Goal: Find specific page/section: Find specific page/section

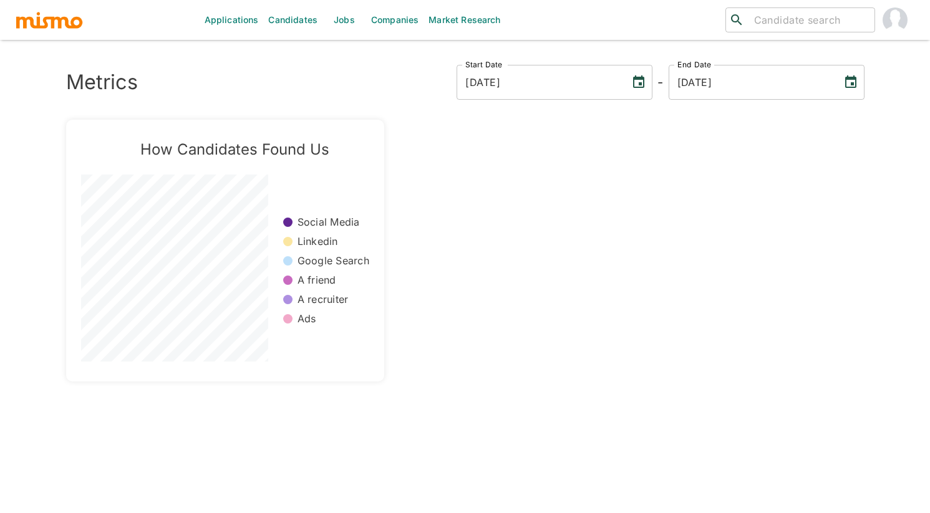
click at [339, 15] on link "Jobs" at bounding box center [344, 20] width 44 height 40
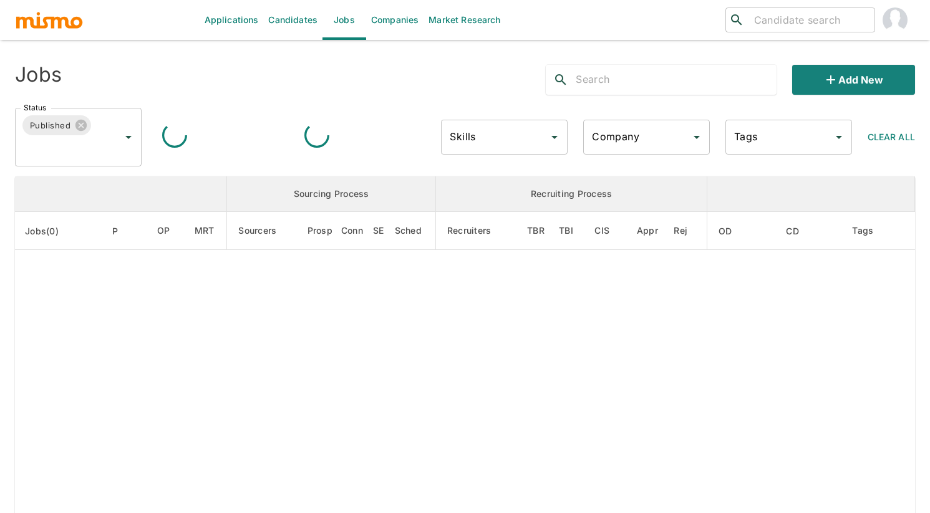
click at [658, 148] on input "Company" at bounding box center [637, 137] width 97 height 24
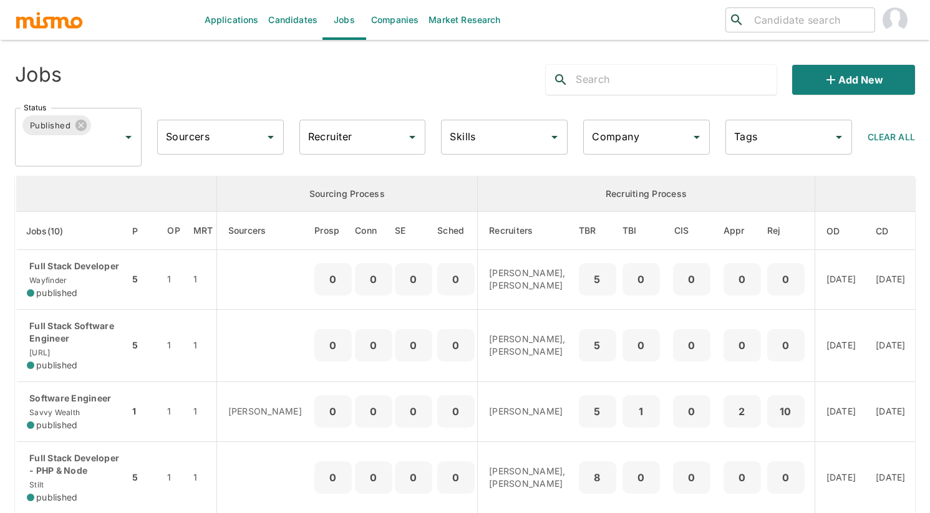
click at [685, 137] on div "Company" at bounding box center [646, 137] width 127 height 35
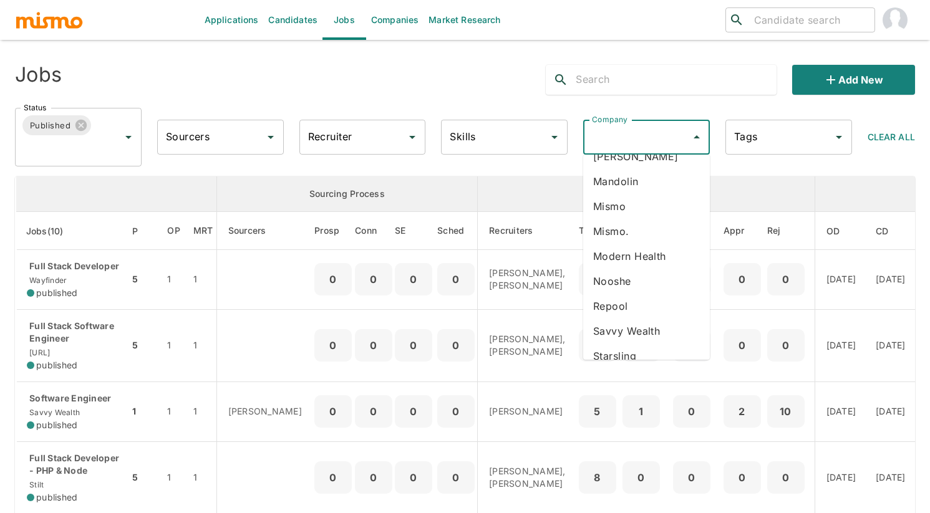
scroll to position [254, 0]
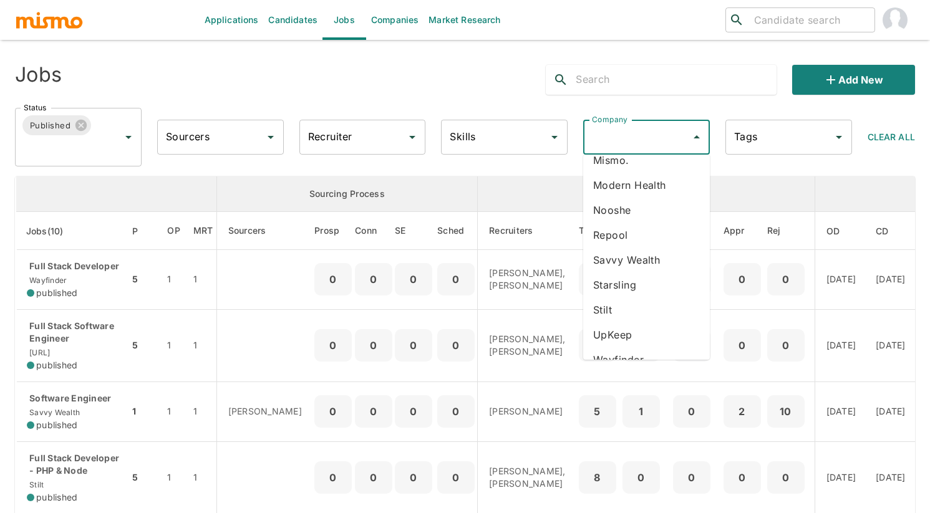
click at [646, 248] on li "Savvy Wealth" at bounding box center [646, 260] width 127 height 25
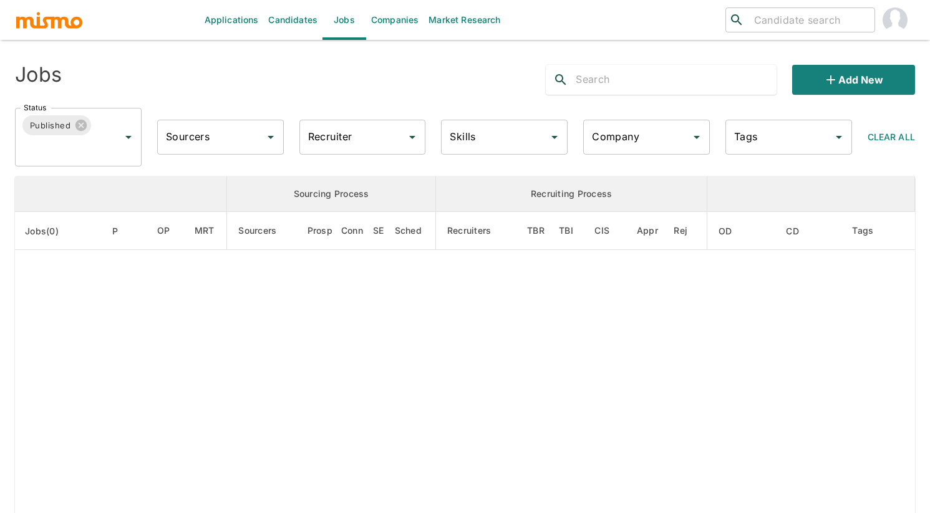
type input "Savvy Wealth"
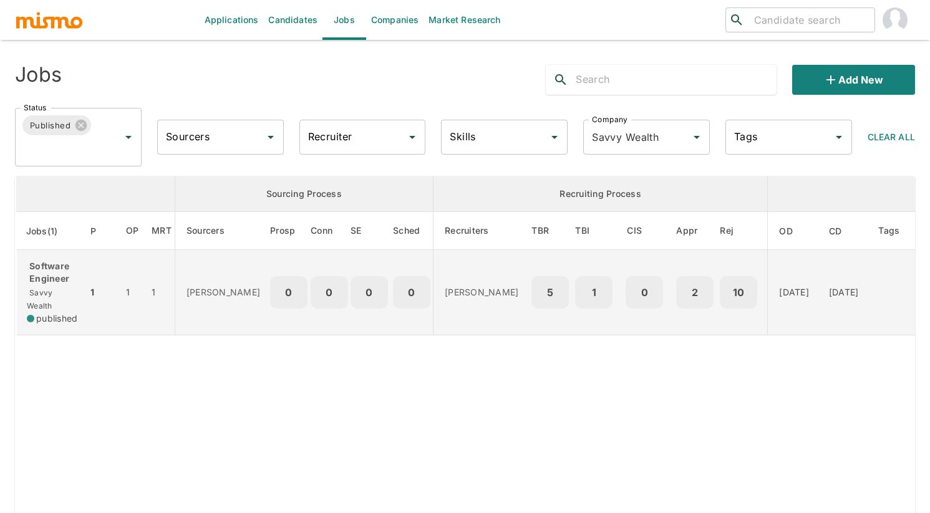
click at [47, 284] on p "Software Engineer" at bounding box center [52, 272] width 51 height 25
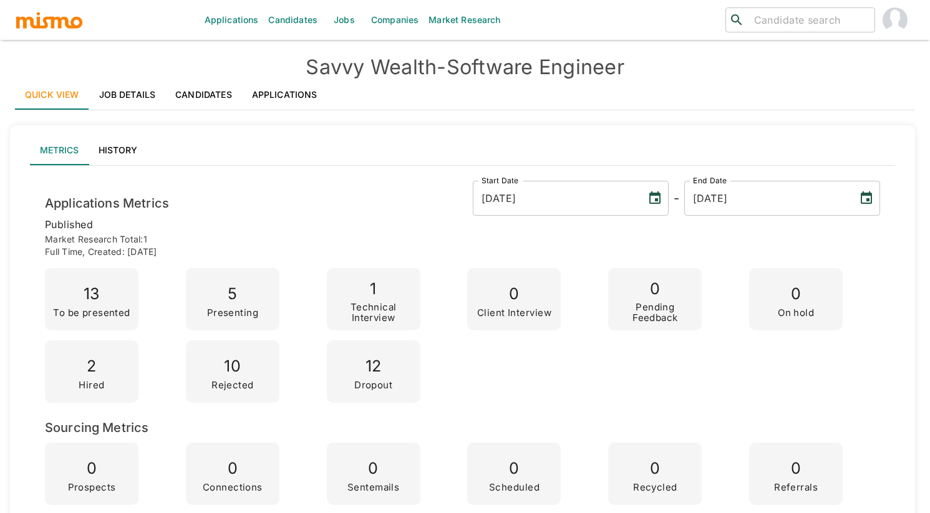
click at [282, 104] on link "Applications" at bounding box center [284, 95] width 85 height 30
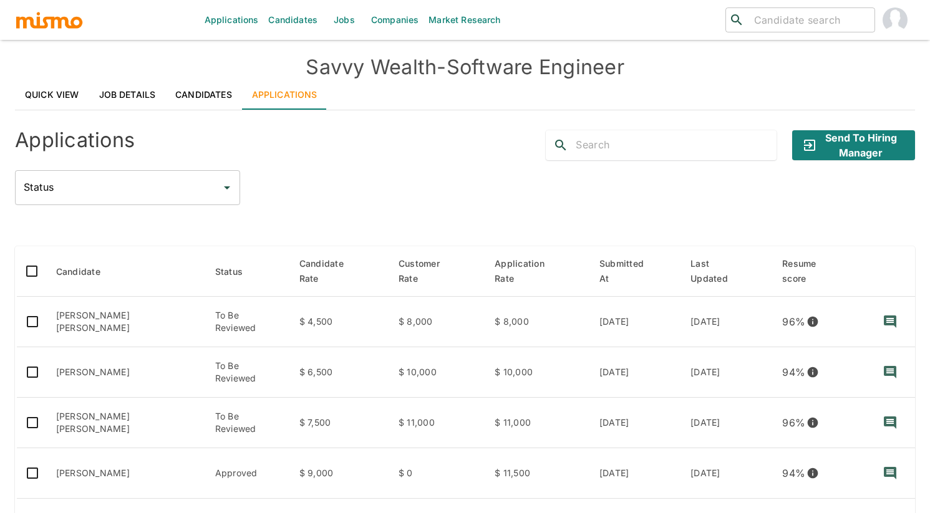
click at [518, 185] on div "Status Status" at bounding box center [465, 187] width 900 height 35
click at [216, 180] on div "Status" at bounding box center [127, 187] width 225 height 35
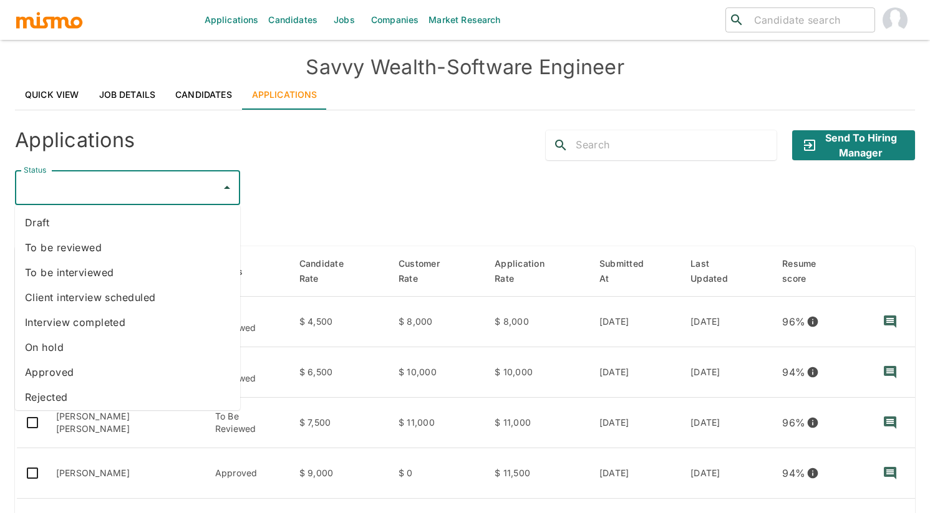
click at [74, 400] on li "Rejected" at bounding box center [127, 397] width 225 height 25
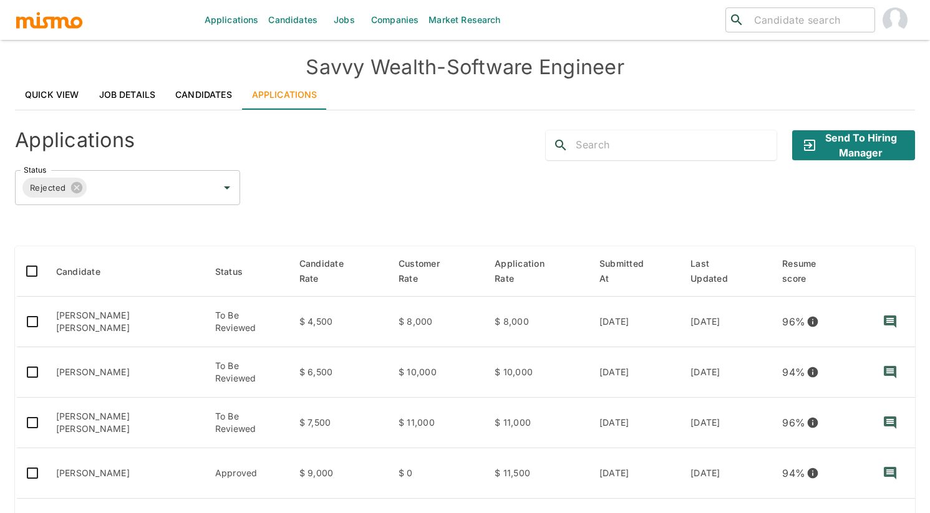
click at [315, 183] on div "Status Rejected Status" at bounding box center [465, 187] width 900 height 35
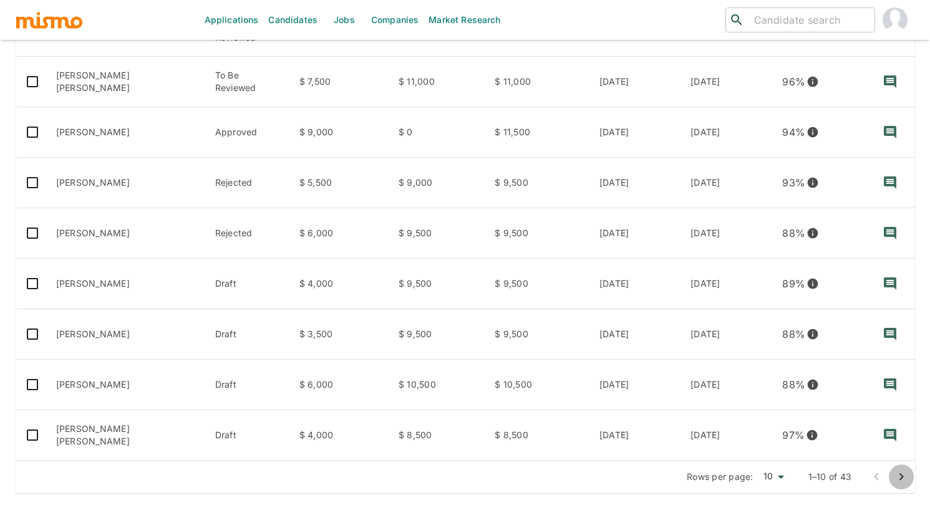
click at [903, 481] on icon "Go to next page" at bounding box center [901, 477] width 15 height 15
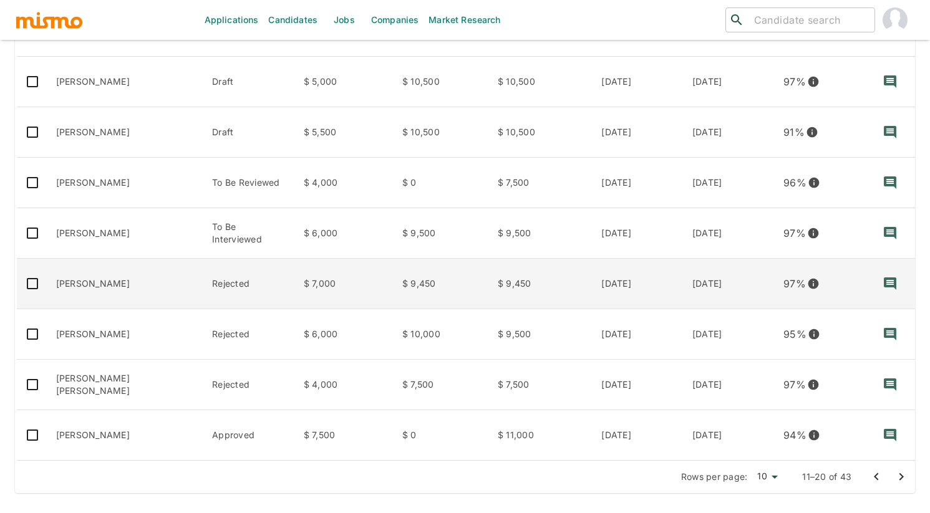
click at [143, 285] on td "[PERSON_NAME]" at bounding box center [124, 284] width 157 height 51
